Goal: Information Seeking & Learning: Learn about a topic

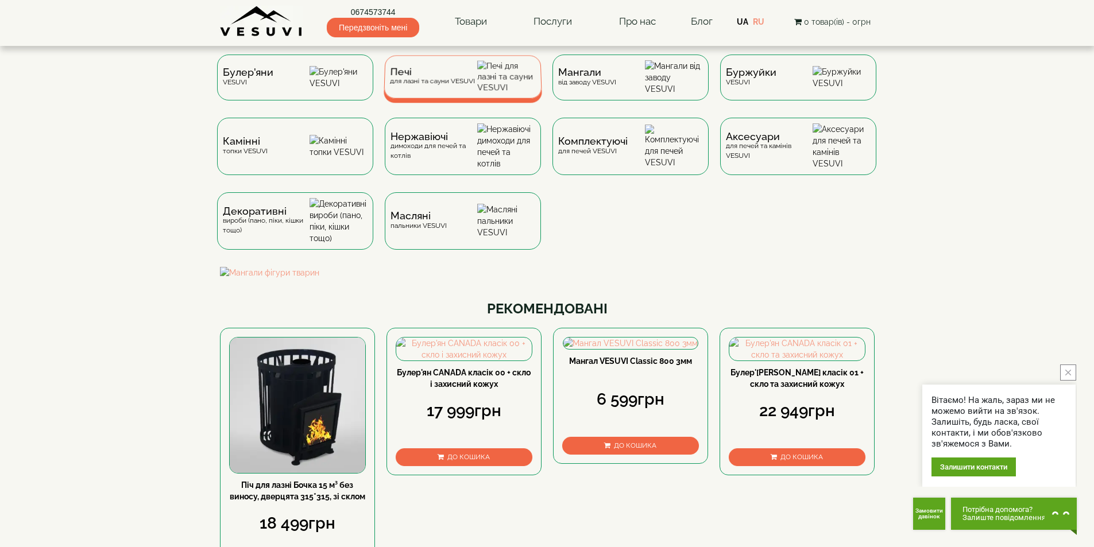
click at [465, 76] on span "Печі" at bounding box center [432, 72] width 85 height 9
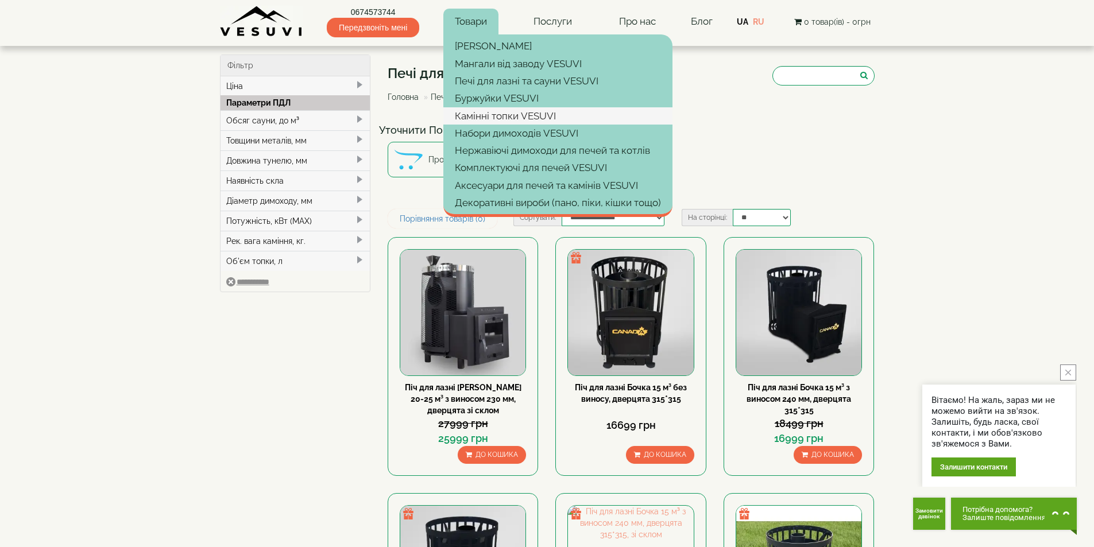
click at [508, 115] on link "Камінні топки VESUVI" at bounding box center [557, 115] width 229 height 17
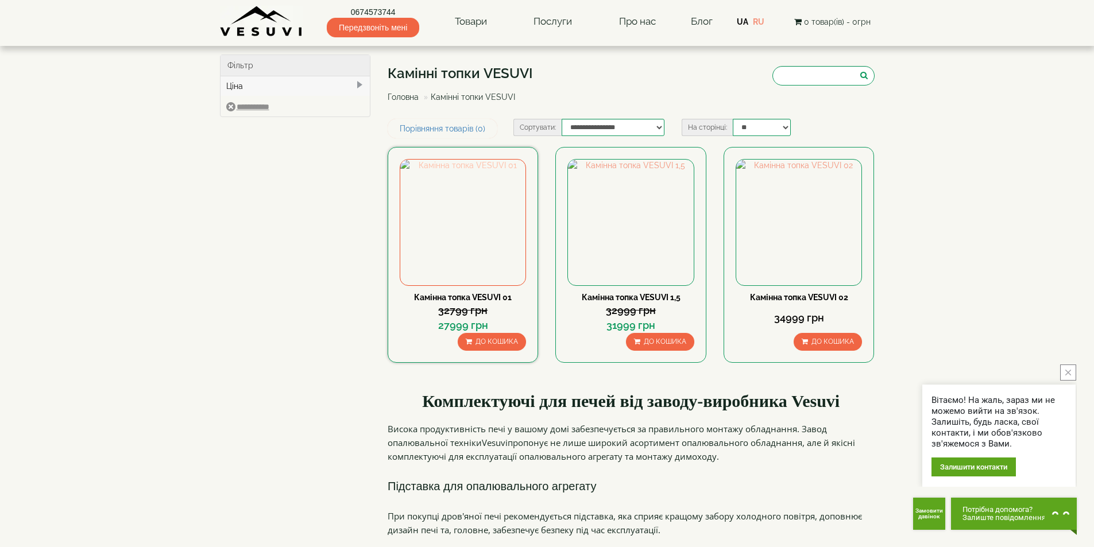
click at [443, 254] on img at bounding box center [462, 222] width 125 height 125
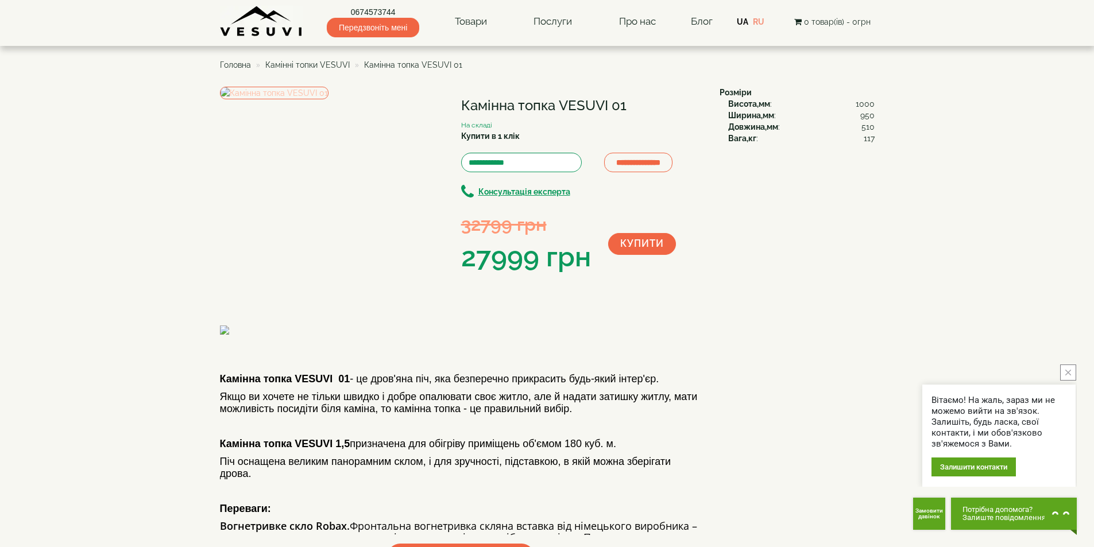
click at [329, 99] on img at bounding box center [274, 93] width 109 height 13
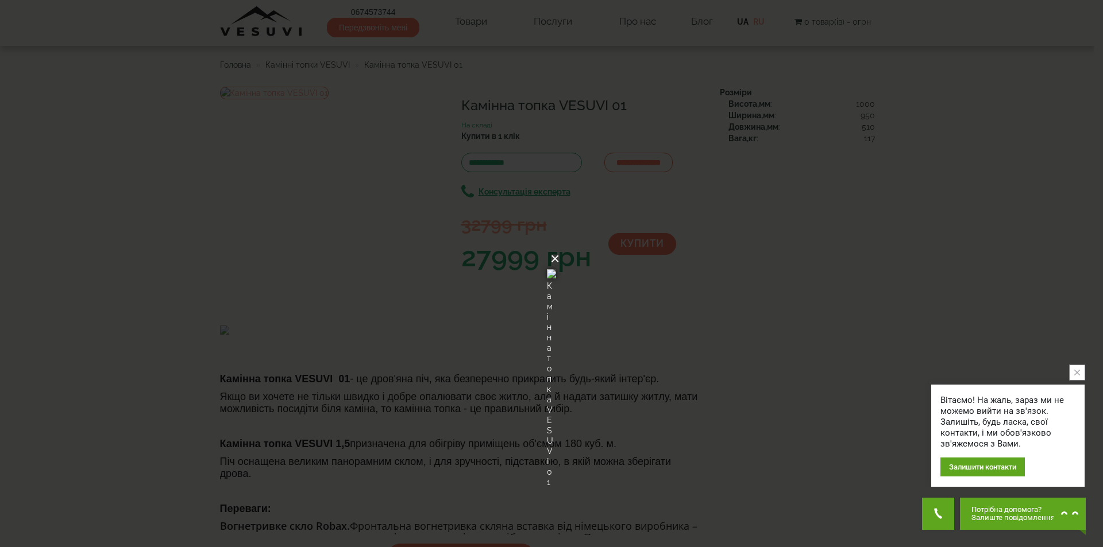
click at [559, 246] on button "×" at bounding box center [554, 258] width 9 height 25
